Goal: Task Accomplishment & Management: Use online tool/utility

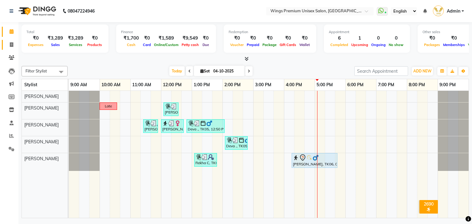
click at [10, 48] on link "Invoice" at bounding box center [9, 45] width 15 height 10
select select "674"
select select "service"
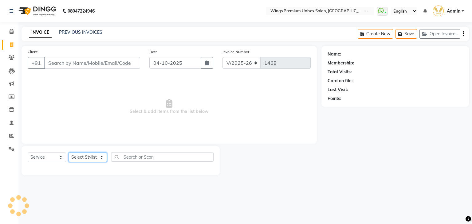
click at [98, 155] on select "Select Stylist [PERSON_NAME] [PERSON_NAME] Front Desk [PERSON_NAME] Shruti Pand…" at bounding box center [88, 158] width 38 height 10
select select "88889"
click at [69, 153] on select "Select Stylist [PERSON_NAME] [PERSON_NAME] Front Desk [PERSON_NAME] Shruti Pand…" at bounding box center [88, 158] width 38 height 10
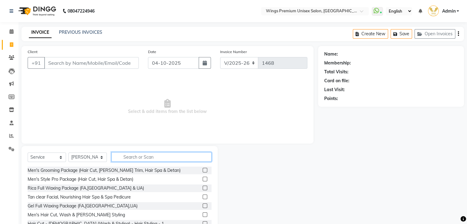
click at [138, 156] on input "text" at bounding box center [162, 157] width 100 height 10
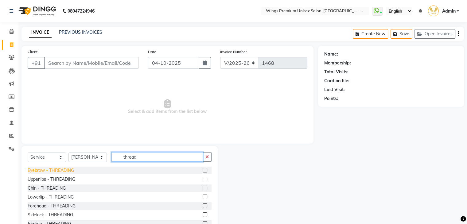
type input "thread"
click at [61, 169] on div "Eyebrow - THREADING" at bounding box center [51, 170] width 46 height 6
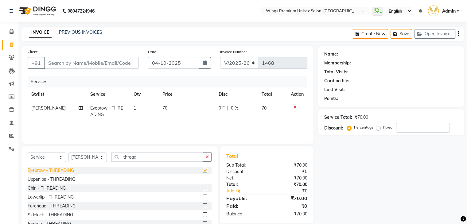
checkbox input "false"
click at [59, 209] on div "Forehead - THREADING" at bounding box center [52, 206] width 48 height 6
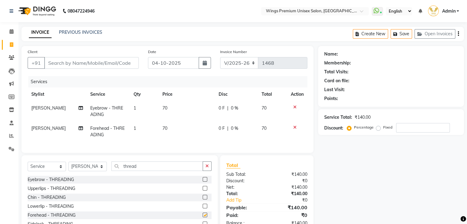
checkbox input "false"
click at [127, 170] on input "thread" at bounding box center [158, 167] width 92 height 10
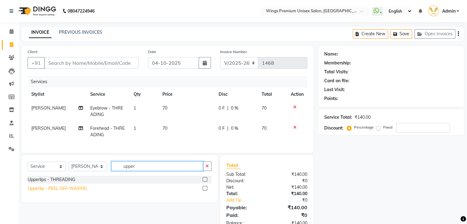
type input "upper"
click at [76, 192] on div "Upperlip - PEEL OFF WAXING" at bounding box center [57, 189] width 59 height 6
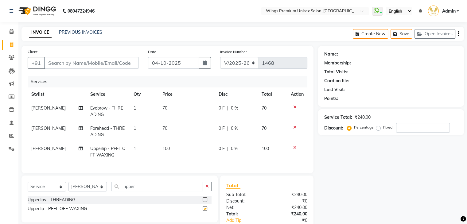
checkbox input "false"
click at [129, 189] on input "upper" at bounding box center [158, 187] width 92 height 10
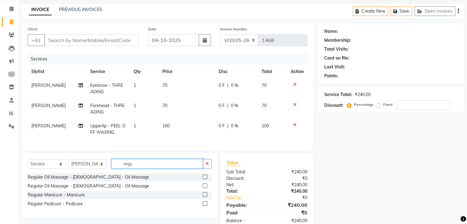
scroll to position [43, 0]
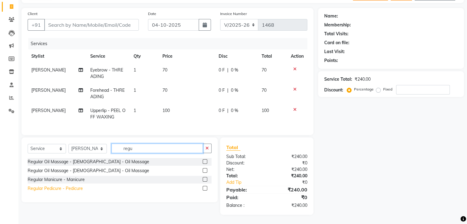
type input "regu"
click at [76, 187] on div "Regular Pedicure - Pedicure" at bounding box center [55, 189] width 55 height 6
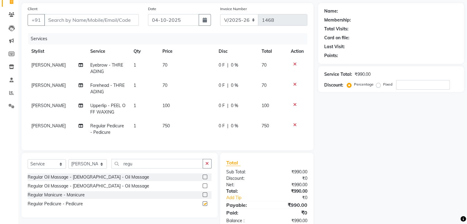
checkbox input "false"
click at [132, 168] on input "regu" at bounding box center [158, 164] width 92 height 10
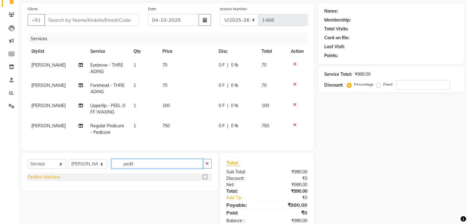
type input "pedit"
click at [60, 181] on div "Peditrix Machine" at bounding box center [44, 177] width 33 height 6
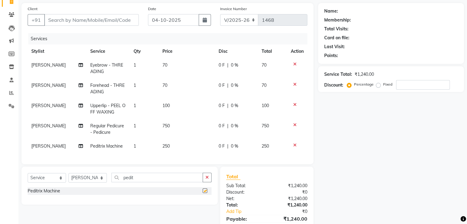
checkbox input "false"
click at [72, 19] on input "Client" at bounding box center [91, 20] width 95 height 12
type input "9"
type input "0"
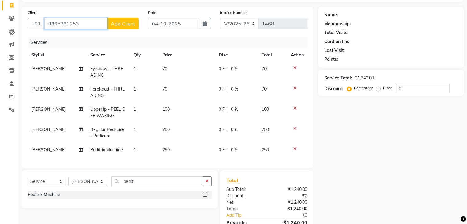
scroll to position [0, 0]
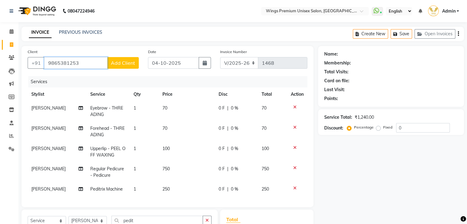
click at [61, 61] on input "9865381253" at bounding box center [75, 63] width 63 height 12
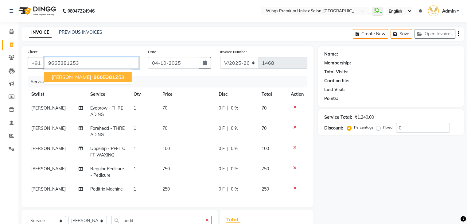
type input "9665381253"
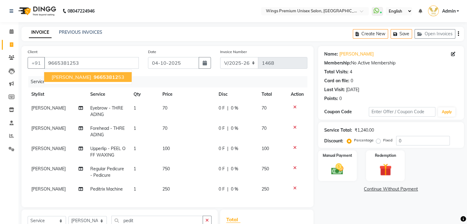
click at [68, 75] on span "[PERSON_NAME]" at bounding box center [72, 77] width 40 height 6
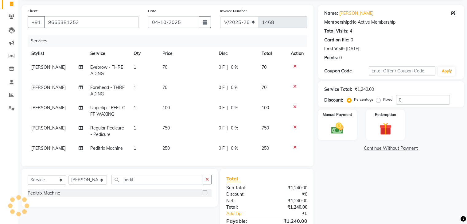
scroll to position [77, 0]
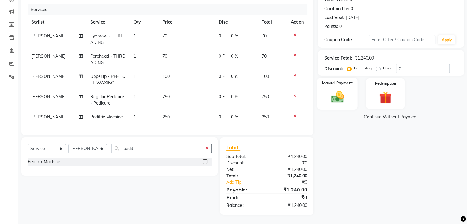
click at [348, 99] on div "Manual Payment" at bounding box center [337, 94] width 40 height 32
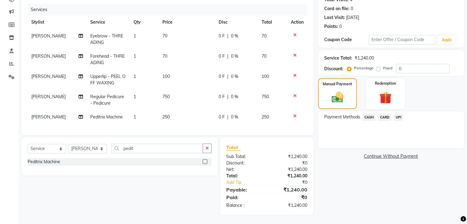
drag, startPoint x: 386, startPoint y: 113, endPoint x: 386, endPoint y: 118, distance: 5.3
click at [386, 114] on span "CARD" at bounding box center [384, 117] width 13 height 7
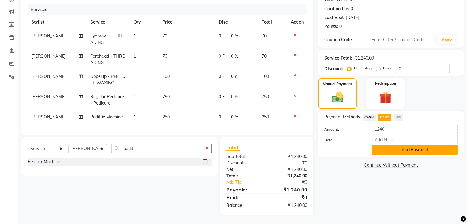
click at [390, 146] on button "Add Payment" at bounding box center [415, 150] width 86 height 10
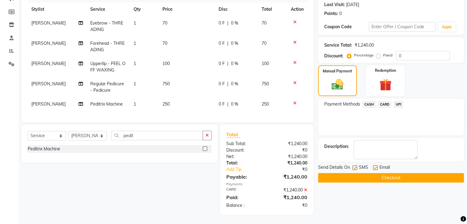
scroll to position [90, 0]
click at [389, 174] on button "Checkout" at bounding box center [391, 178] width 146 height 10
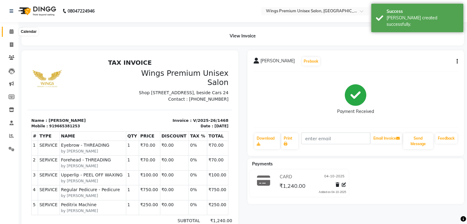
drag, startPoint x: 11, startPoint y: 31, endPoint x: 38, endPoint y: 1, distance: 40.5
click at [11, 31] on icon at bounding box center [12, 31] width 4 height 5
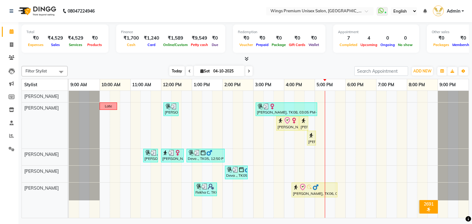
click at [170, 67] on span "Today" at bounding box center [176, 71] width 15 height 10
click at [325, 70] on div "[DATE] [DATE]" at bounding box center [211, 71] width 281 height 9
click at [422, 69] on span "ADD NEW" at bounding box center [422, 71] width 18 height 5
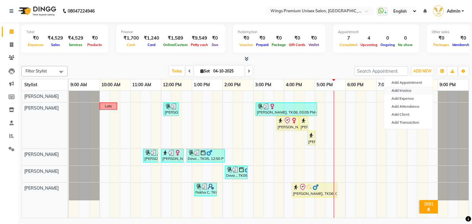
click at [409, 90] on link "Add Invoice" at bounding box center [408, 91] width 49 height 8
select select "674"
select select "service"
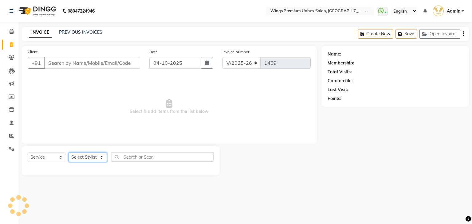
click at [86, 157] on select "Select Stylist" at bounding box center [88, 158] width 38 height 10
select select "82124"
click at [69, 153] on select "Select Stylist [PERSON_NAME] [PERSON_NAME] Front Desk [PERSON_NAME] Shruti Pand…" at bounding box center [88, 158] width 38 height 10
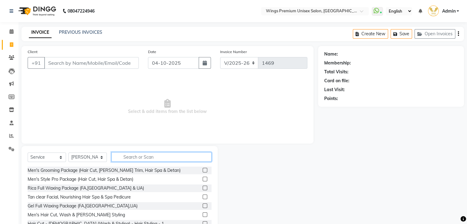
click at [142, 158] on input "text" at bounding box center [162, 157] width 100 height 10
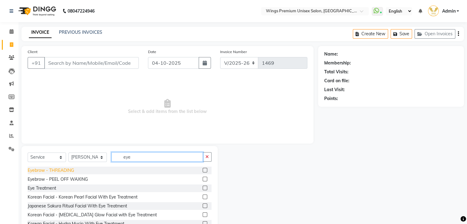
type input "eye"
click at [65, 171] on div "Eyebrow - THREADING" at bounding box center [51, 170] width 46 height 6
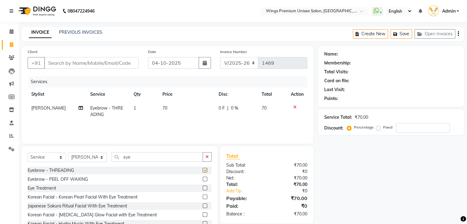
checkbox input "false"
drag, startPoint x: 168, startPoint y: 161, endPoint x: 58, endPoint y: 164, distance: 110.3
click at [58, 164] on div "Select Service Product Membership Package Voucher Prepaid Gift Card Select Styl…" at bounding box center [120, 159] width 184 height 14
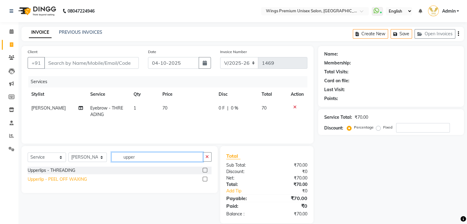
type input "upper"
click at [70, 179] on div "Upperlip - PEEL OFF WAXING" at bounding box center [57, 179] width 59 height 6
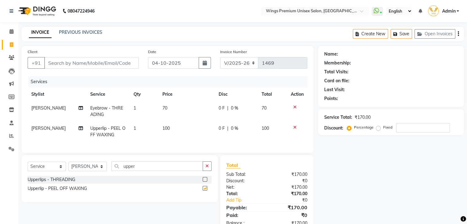
checkbox input "false"
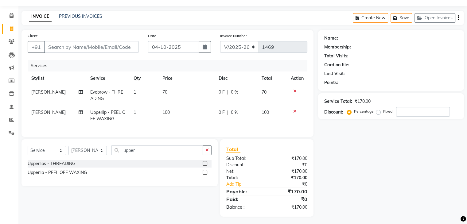
scroll to position [23, 0]
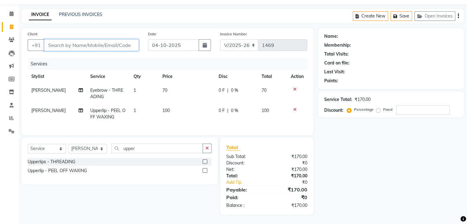
click at [107, 39] on input "Client" at bounding box center [91, 45] width 95 height 12
click at [116, 43] on input "Client" at bounding box center [91, 45] width 95 height 12
type input "8"
type input "0"
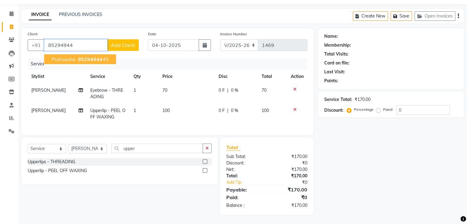
click at [95, 56] on span "85294944" at bounding box center [90, 59] width 25 height 6
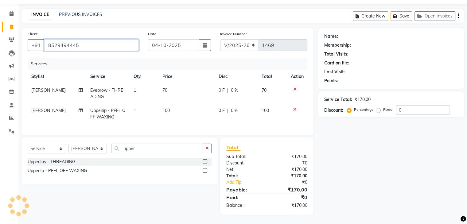
type input "8529494445"
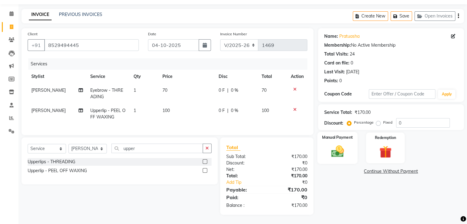
click at [344, 148] on img at bounding box center [337, 151] width 21 height 15
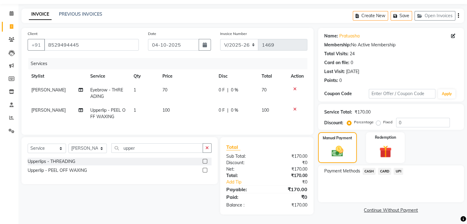
click at [400, 168] on span "UPI" at bounding box center [399, 171] width 10 height 7
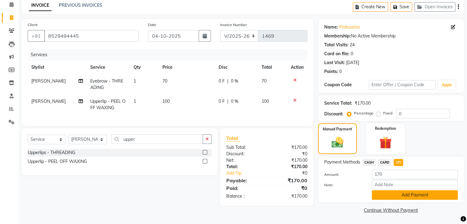
click at [395, 196] on button "Add Payment" at bounding box center [415, 195] width 86 height 10
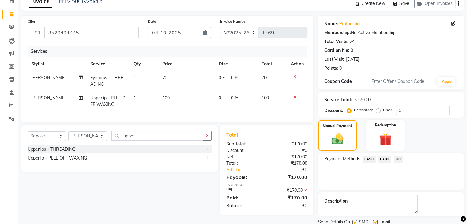
scroll to position [53, 0]
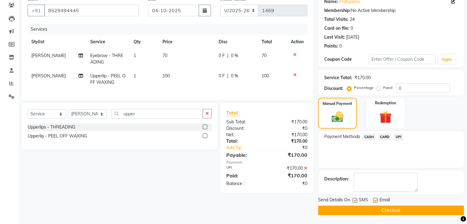
click at [351, 208] on button "Checkout" at bounding box center [391, 211] width 146 height 10
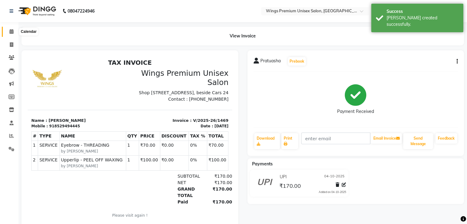
click at [14, 33] on span at bounding box center [11, 31] width 11 height 7
